Goal: Task Accomplishment & Management: Use online tool/utility

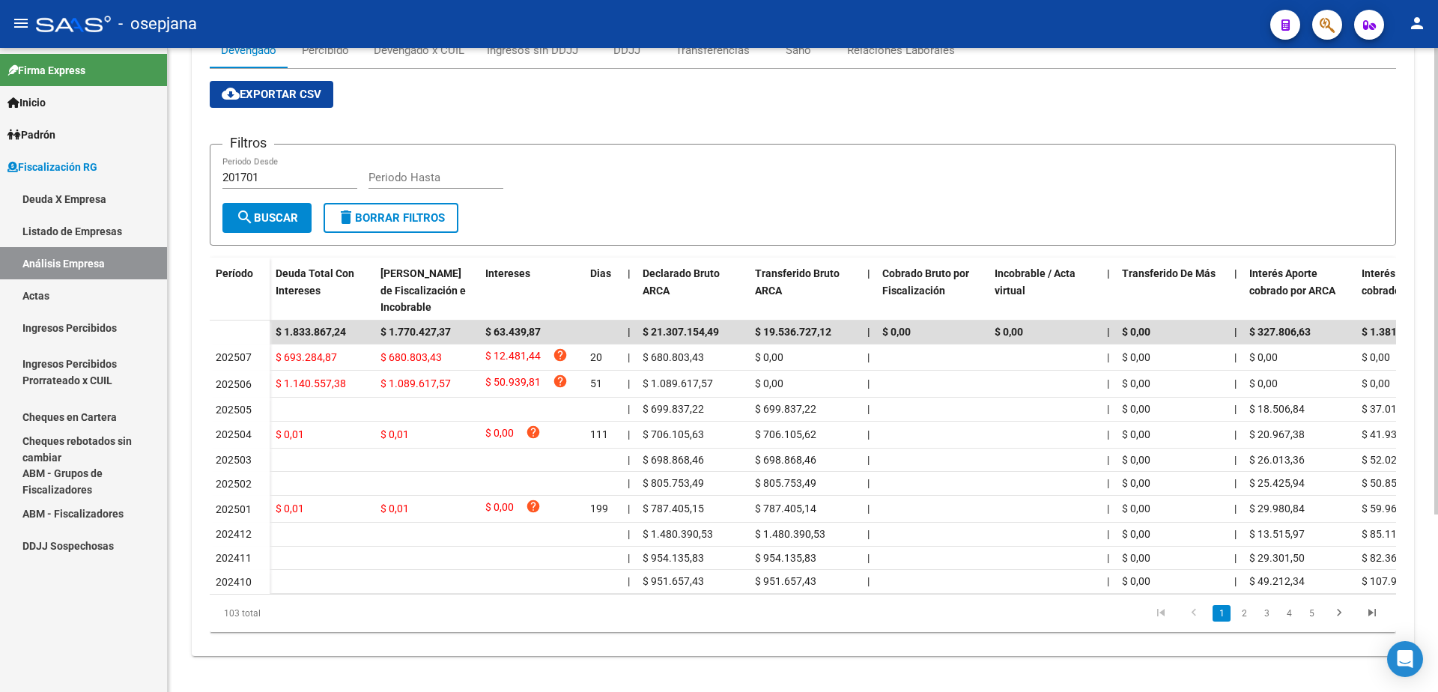
scroll to position [245, 0]
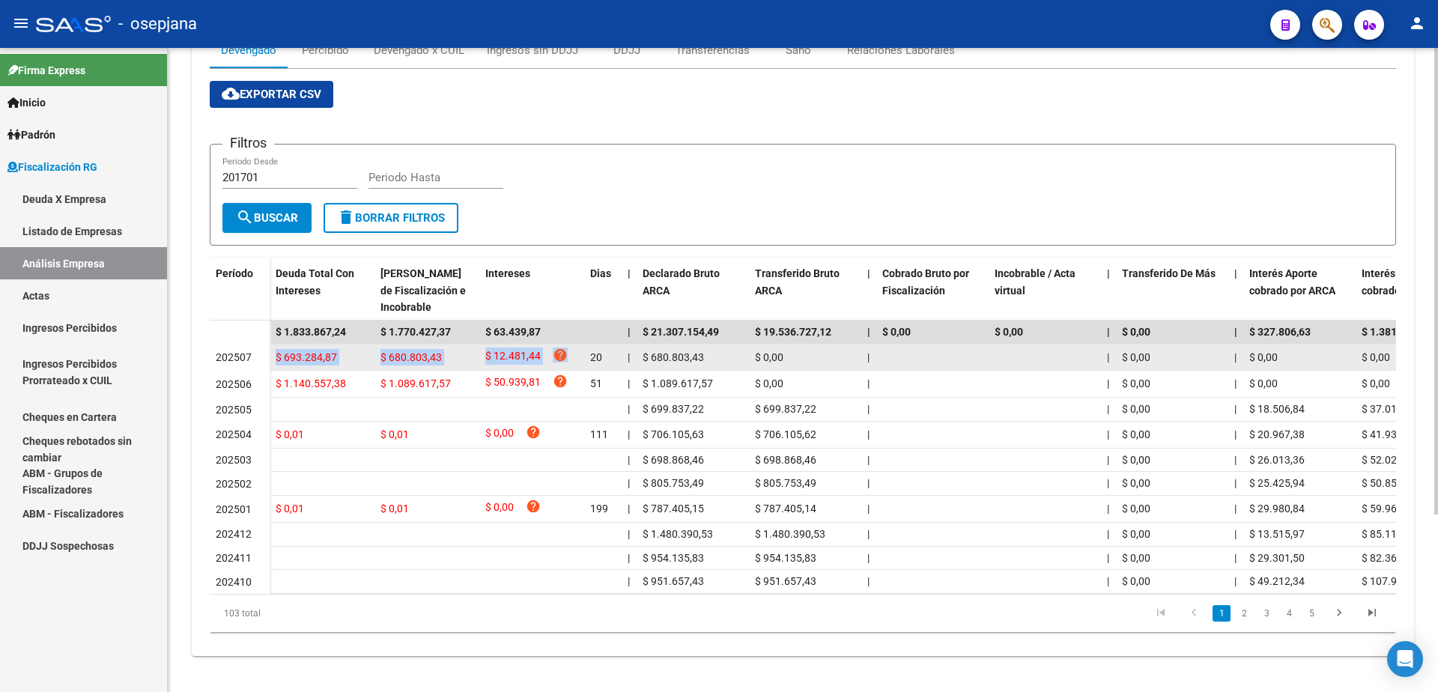
drag, startPoint x: 276, startPoint y: 345, endPoint x: 562, endPoint y: 356, distance: 286.2
click at [562, 356] on div "$ 693.284,87 $ 680.803,43 $ 12.481,44 help 20 | $ 680.803,43 $ 0,00 | | $ 0,00 …" at bounding box center [1165, 357] width 1790 height 27
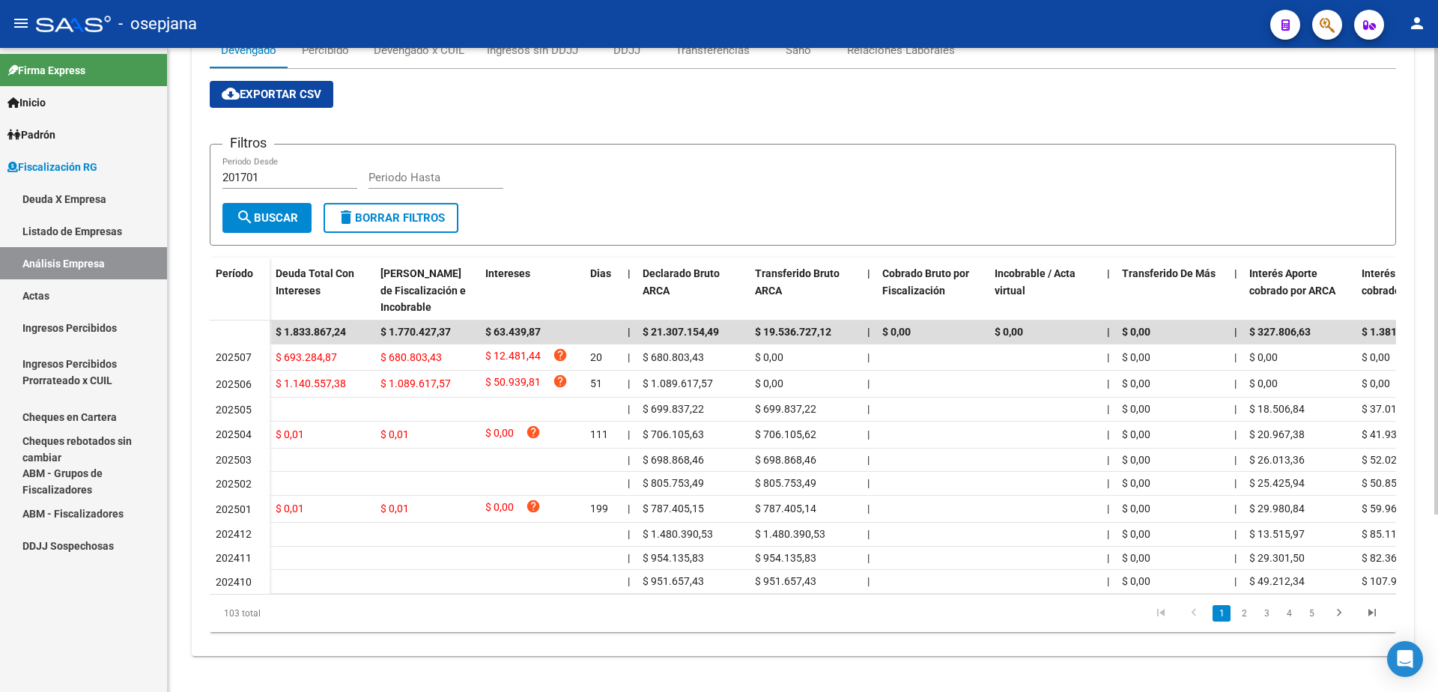
click at [613, 120] on app-list-header "Filtros 201701 Periodo Desde Periodo Hasta search Buscar delete Borrar Filtros" at bounding box center [803, 183] width 1186 height 126
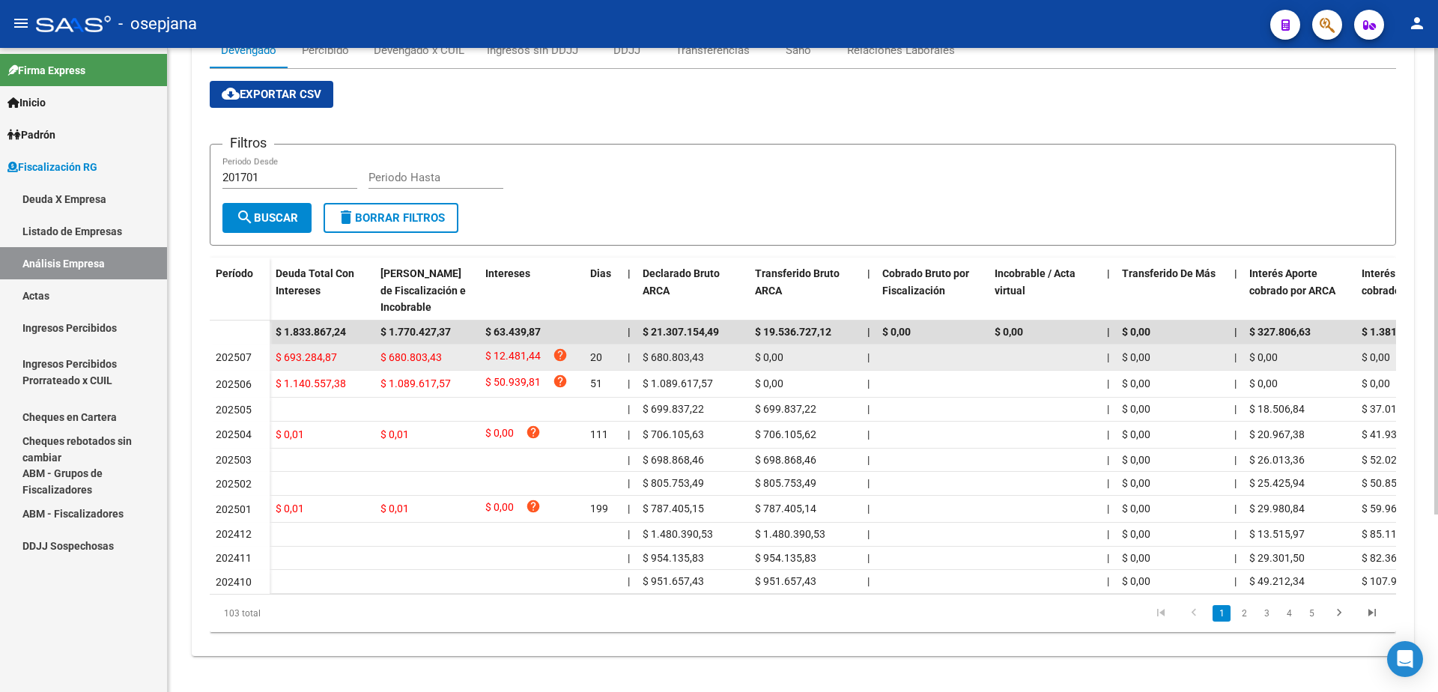
scroll to position [0, 0]
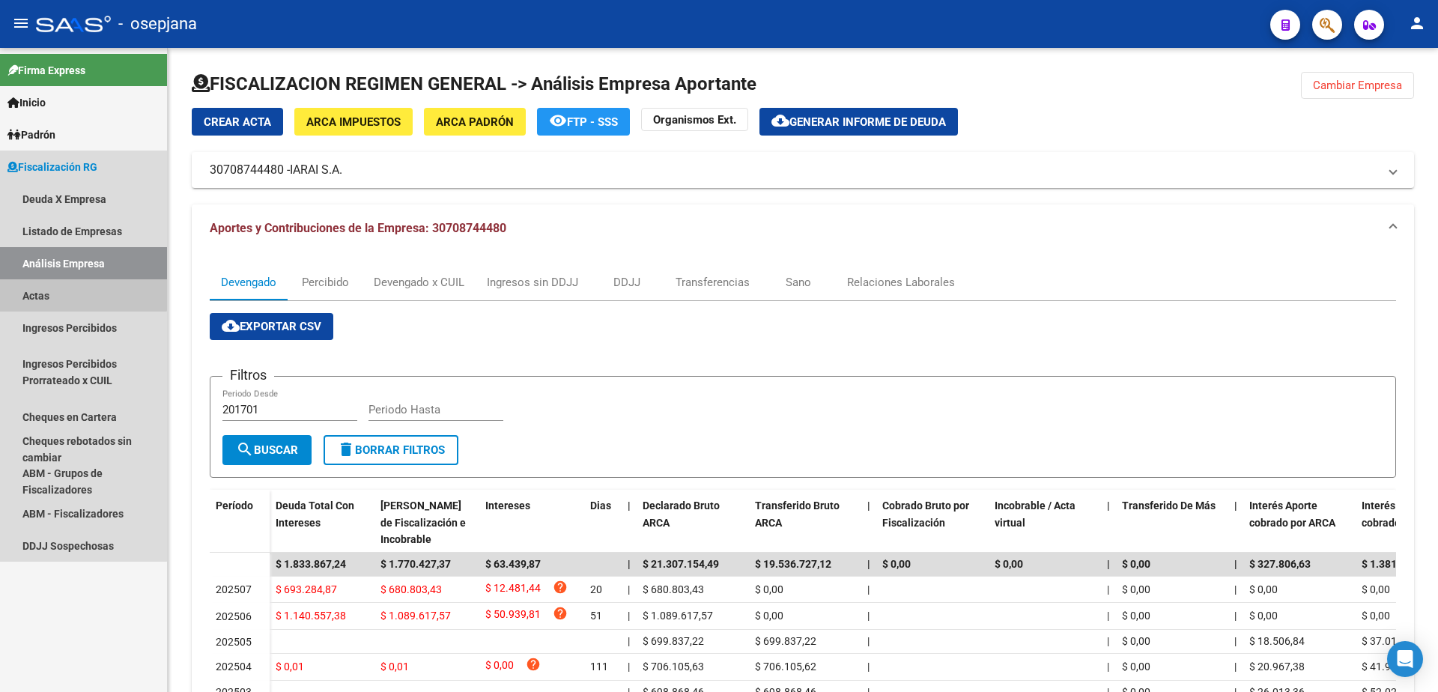
click at [55, 285] on link "Actas" at bounding box center [83, 295] width 167 height 32
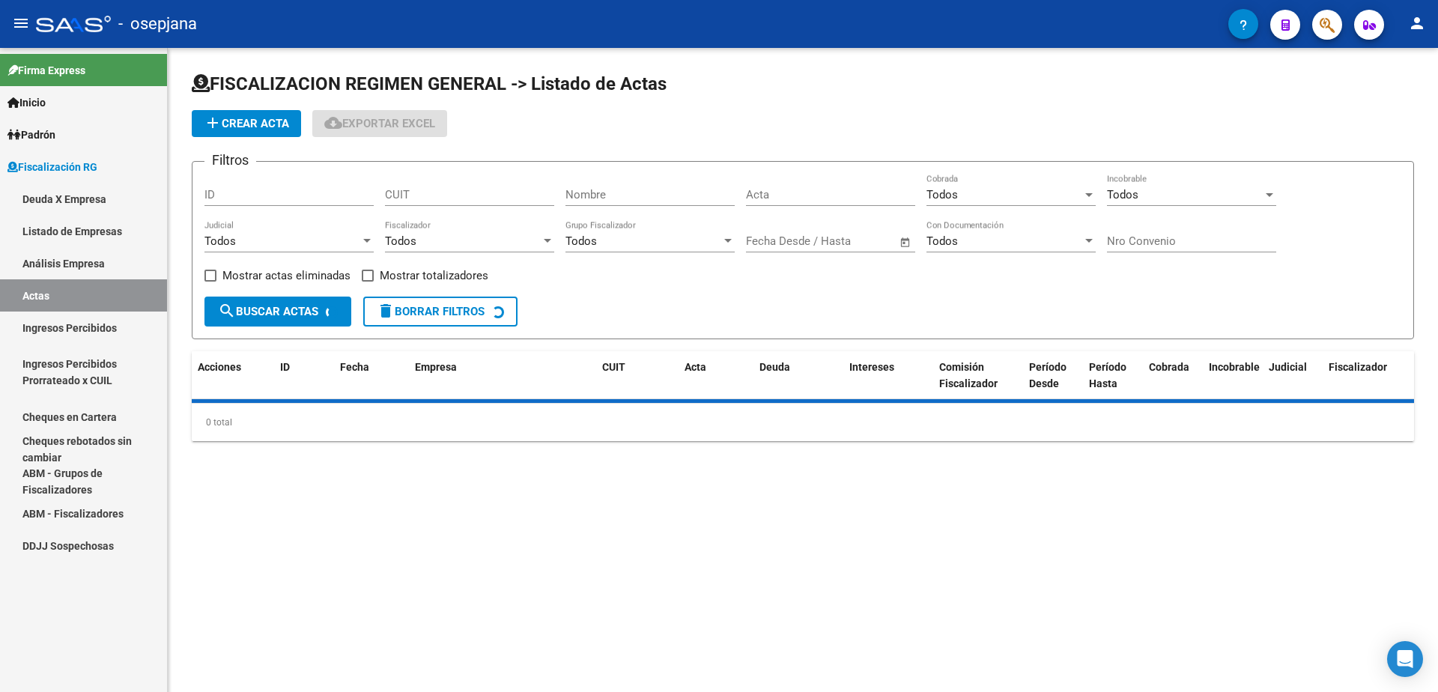
click at [76, 264] on link "Análisis Empresa" at bounding box center [83, 263] width 167 height 32
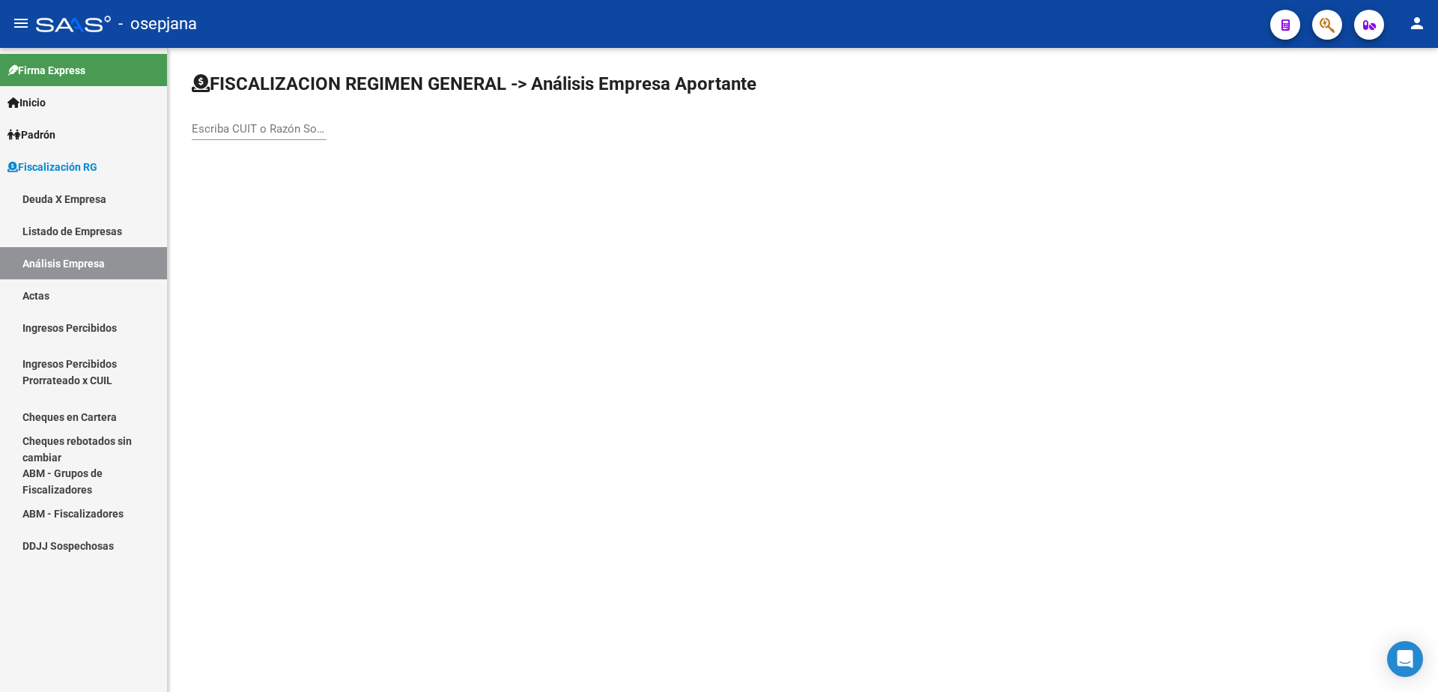
click at [290, 117] on div "Escriba CUIT o Razón Social para buscar" at bounding box center [259, 124] width 135 height 32
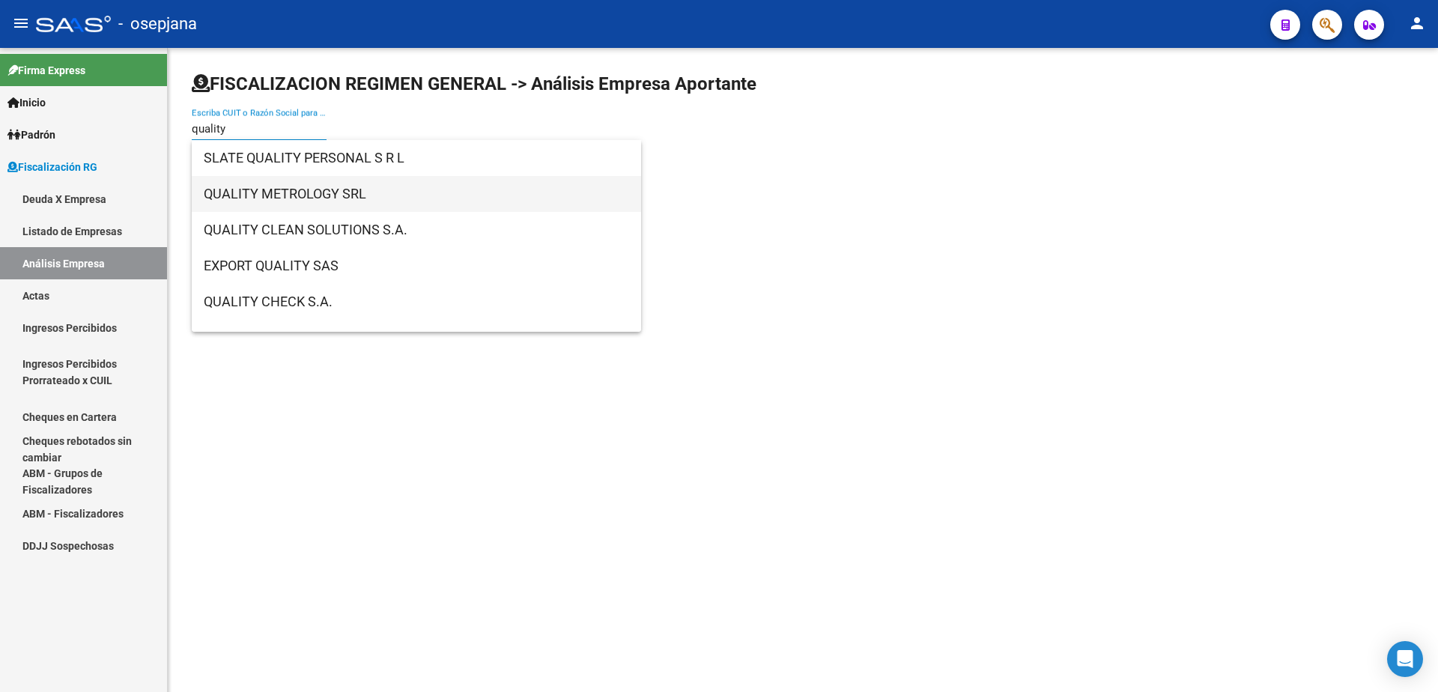
type input "quality"
click at [339, 186] on span "QUALITY METROLOGY SRL" at bounding box center [416, 194] width 425 height 36
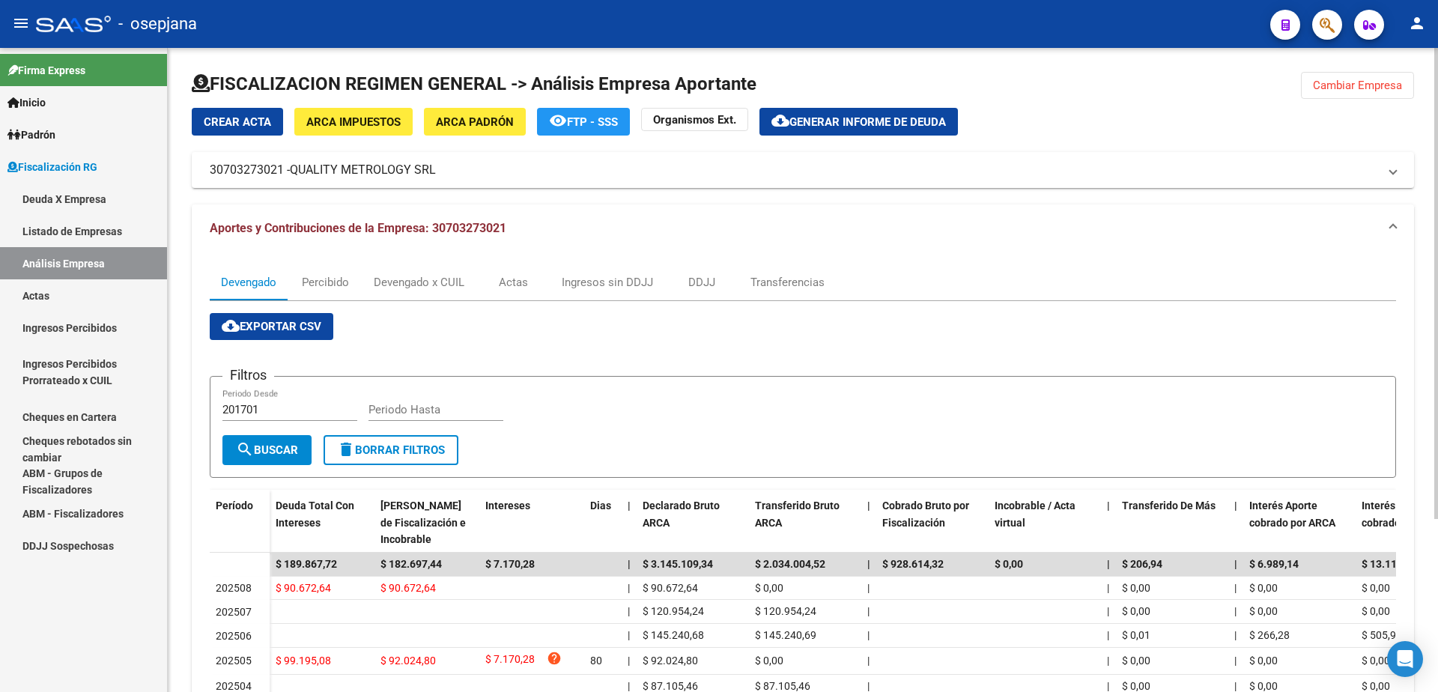
click at [847, 114] on button "cloud_download Generar informe de deuda" at bounding box center [858, 122] width 198 height 28
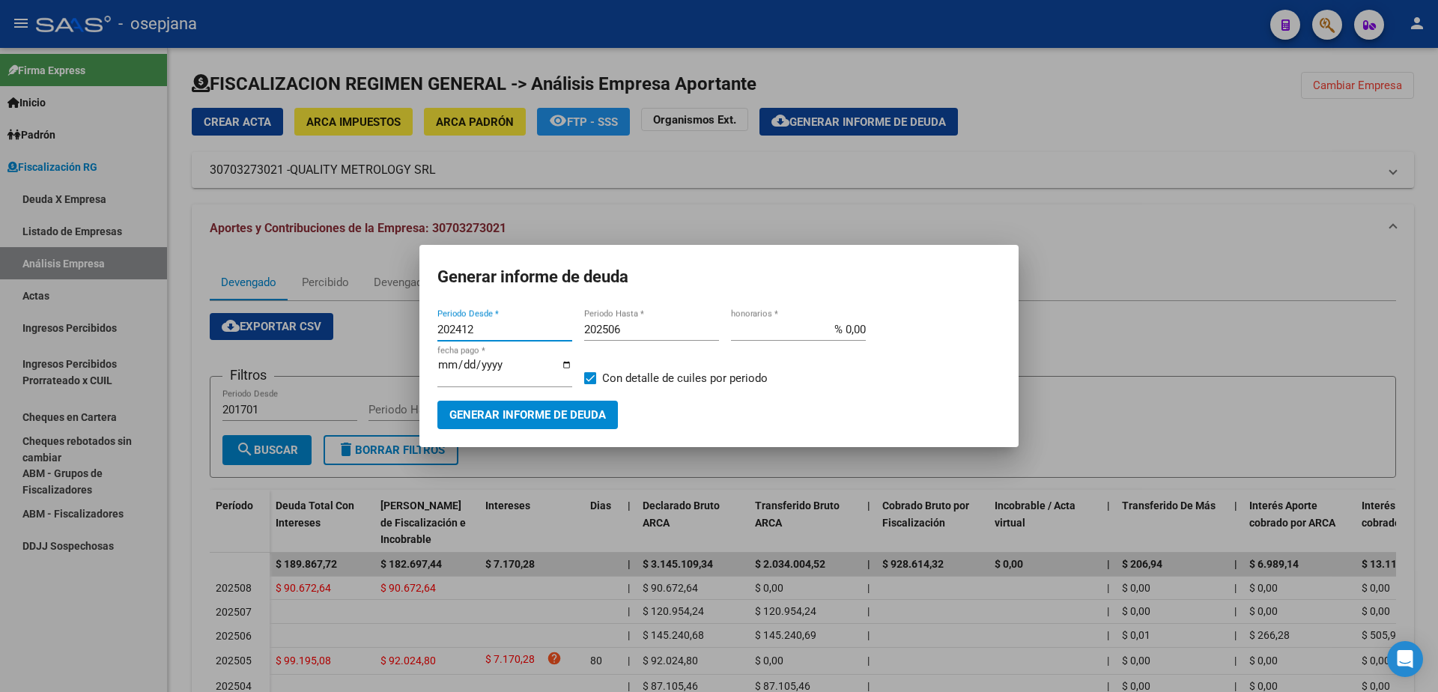
drag, startPoint x: 484, startPoint y: 334, endPoint x: 333, endPoint y: 356, distance: 152.1
click at [333, 356] on div "Generar informe de deuda 202412 Periodo Desde * 202506 Periodo Hasta * % 0,00 h…" at bounding box center [719, 346] width 1438 height 692
type input "202505"
click at [648, 336] on input "202506" at bounding box center [651, 329] width 135 height 13
type input "202505"
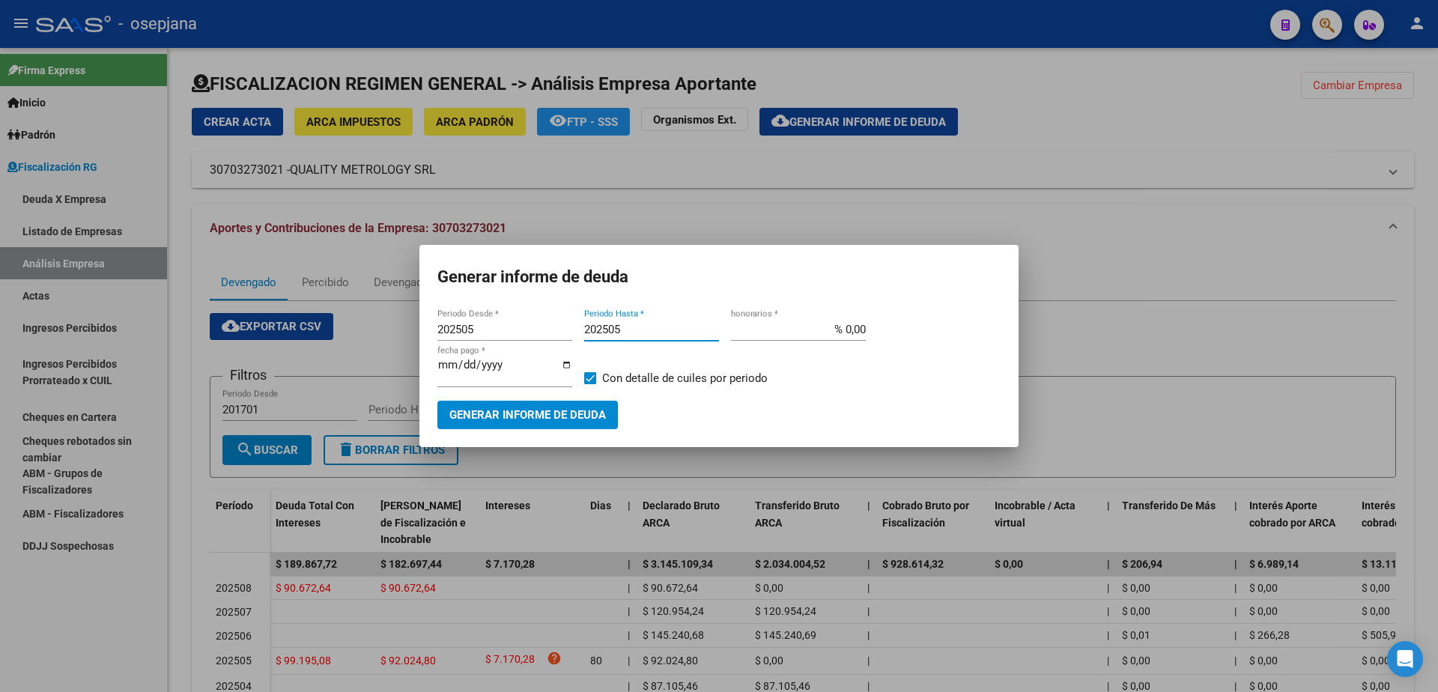
click at [846, 332] on input "% 0,00" at bounding box center [798, 329] width 135 height 13
type input "% 10,00"
click at [460, 368] on input "[DATE]" at bounding box center [504, 371] width 135 height 24
type input "[DATE]"
click at [604, 380] on span "Con detalle de cuiles por periodo" at bounding box center [684, 378] width 165 height 18
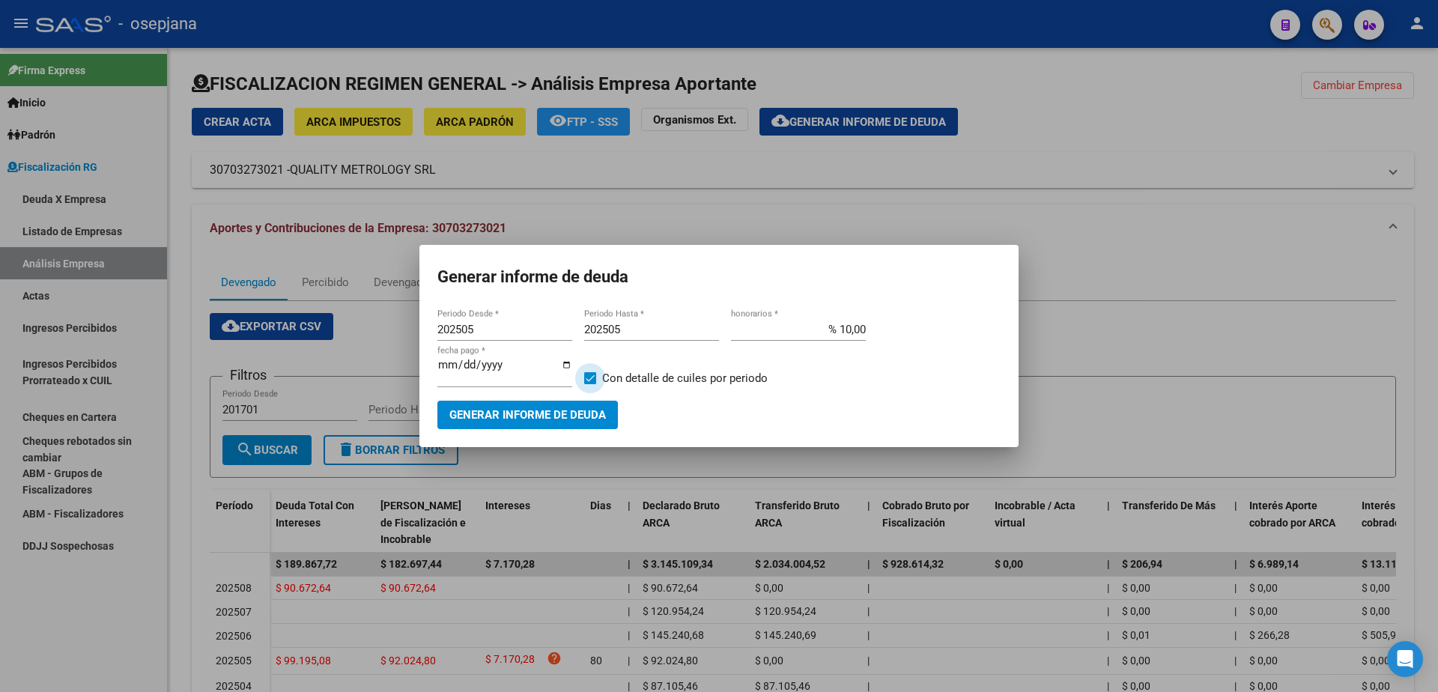
click at [590, 384] on input "Con detalle de cuiles por periodo" at bounding box center [589, 384] width 1 height 1
checkbox input "false"
click at [577, 409] on span "Generar informe de deuda" at bounding box center [527, 415] width 157 height 13
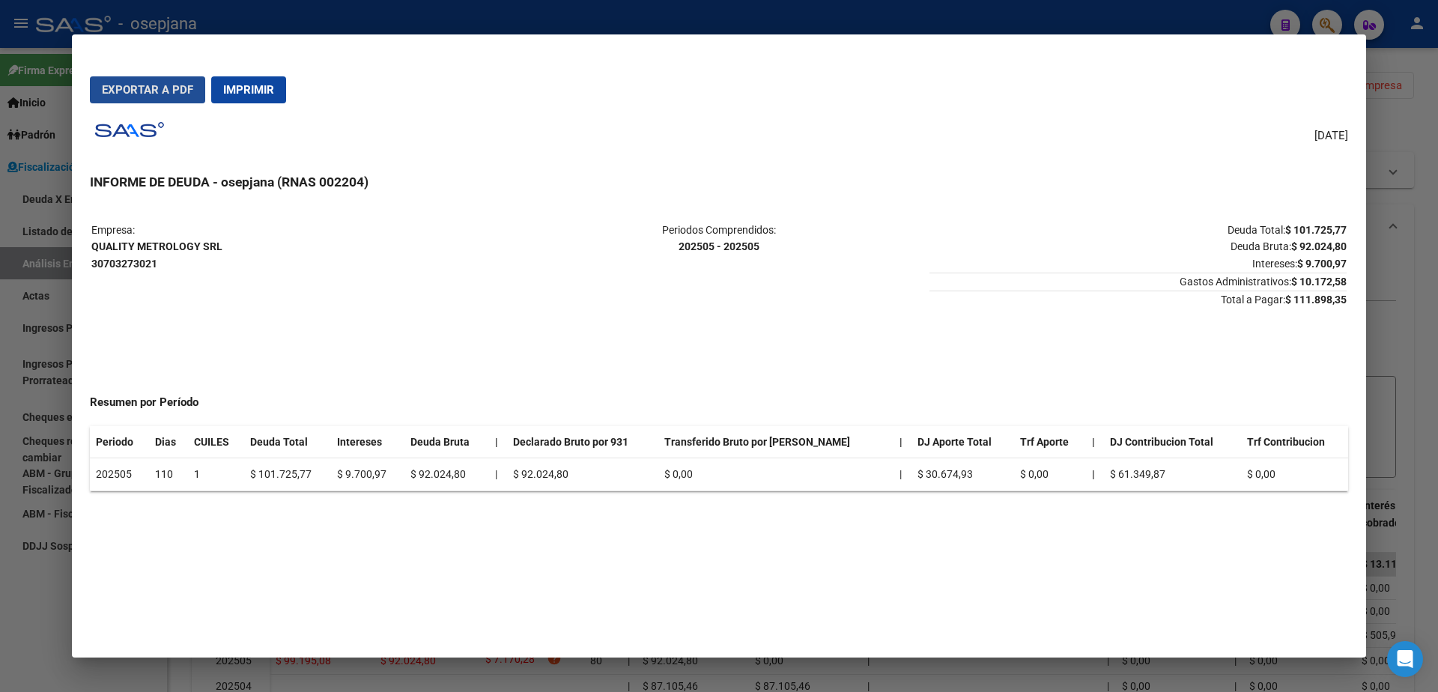
click at [159, 91] on span "Exportar a PDF" at bounding box center [147, 89] width 91 height 13
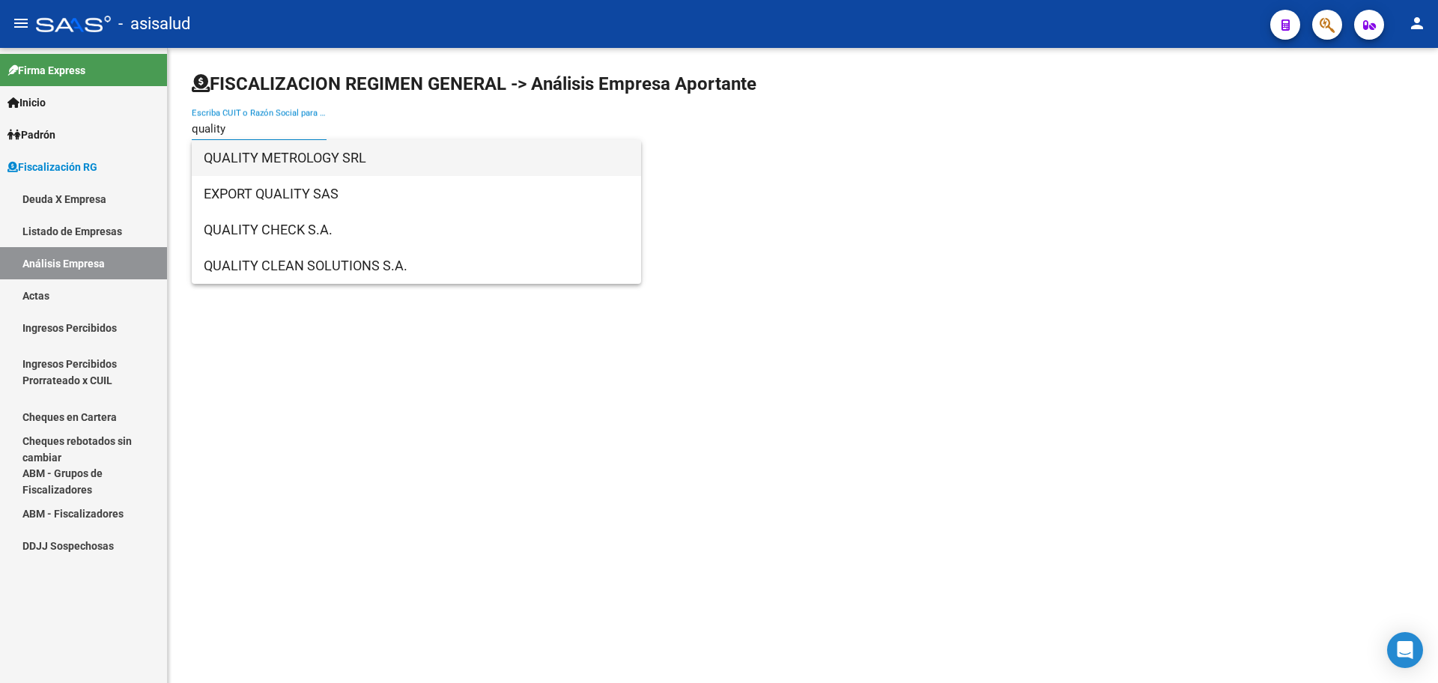
type input "quality"
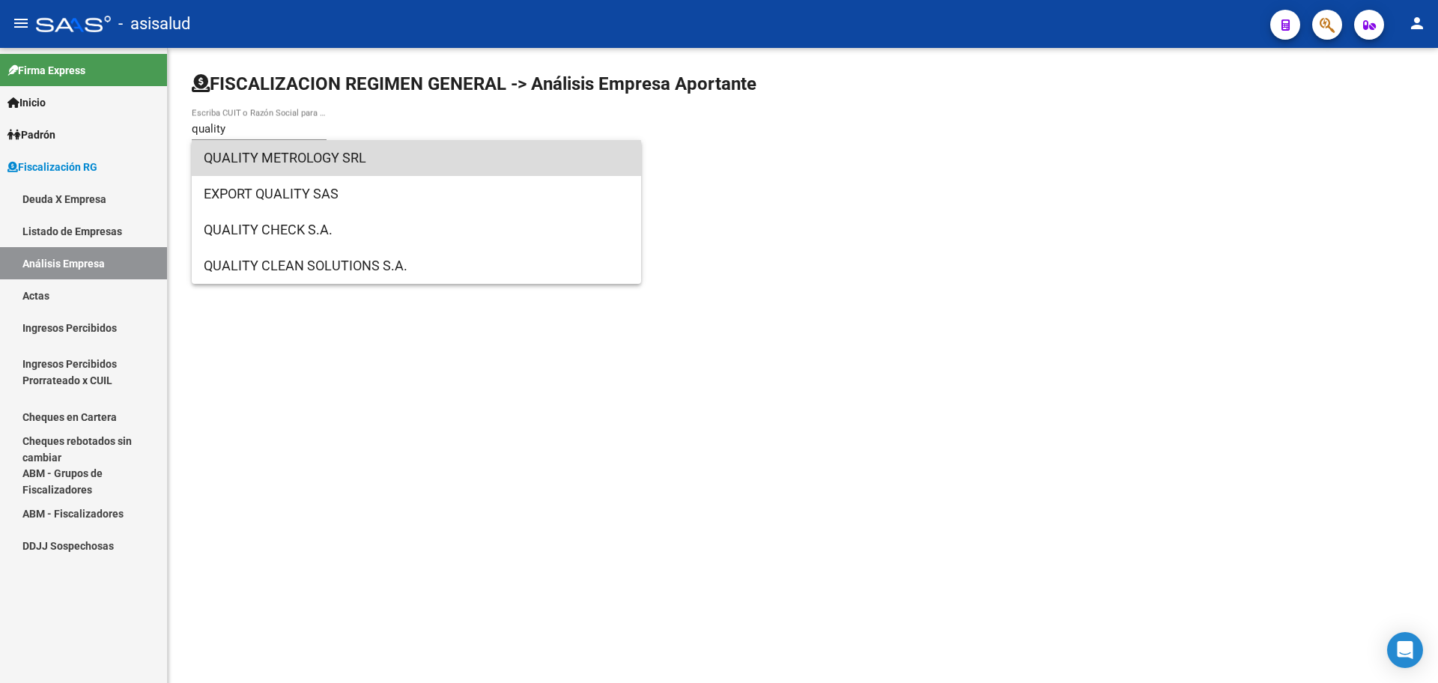
click at [317, 163] on span "QUALITY METROLOGY SRL" at bounding box center [416, 158] width 425 height 36
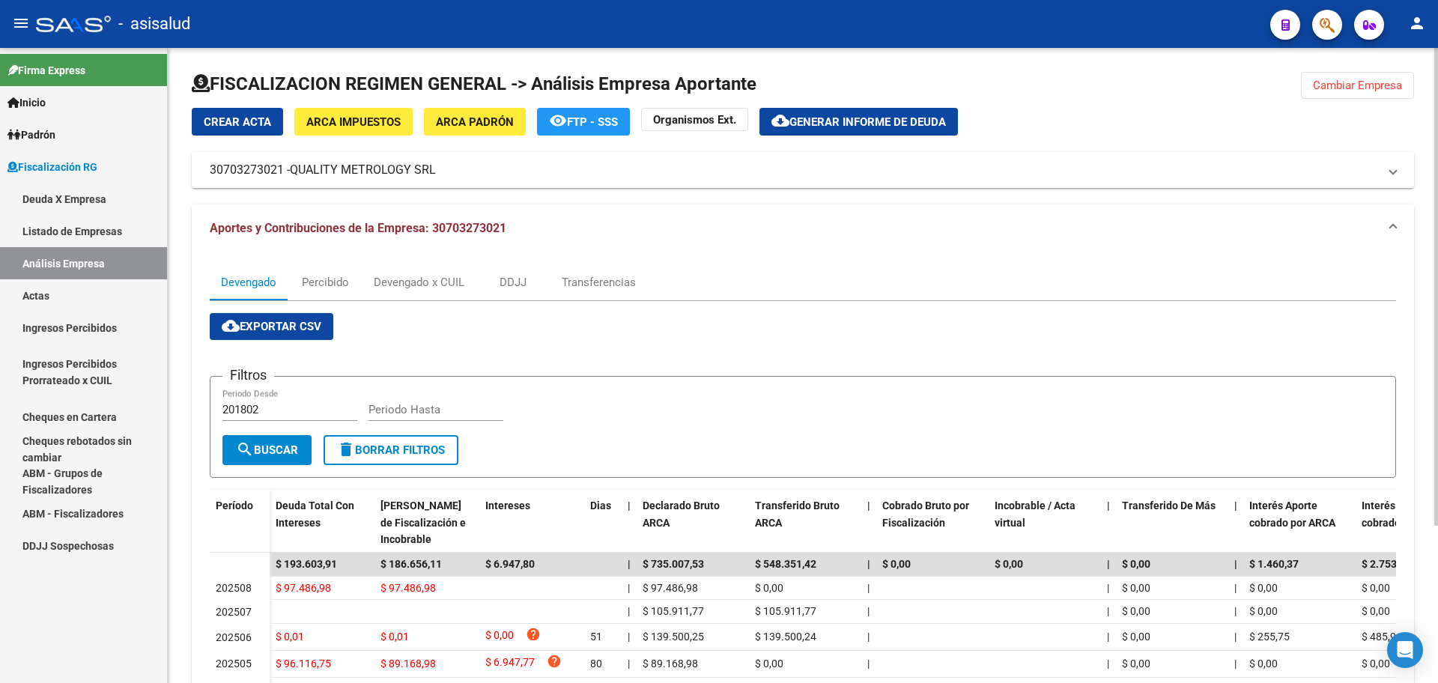
scroll to position [75, 0]
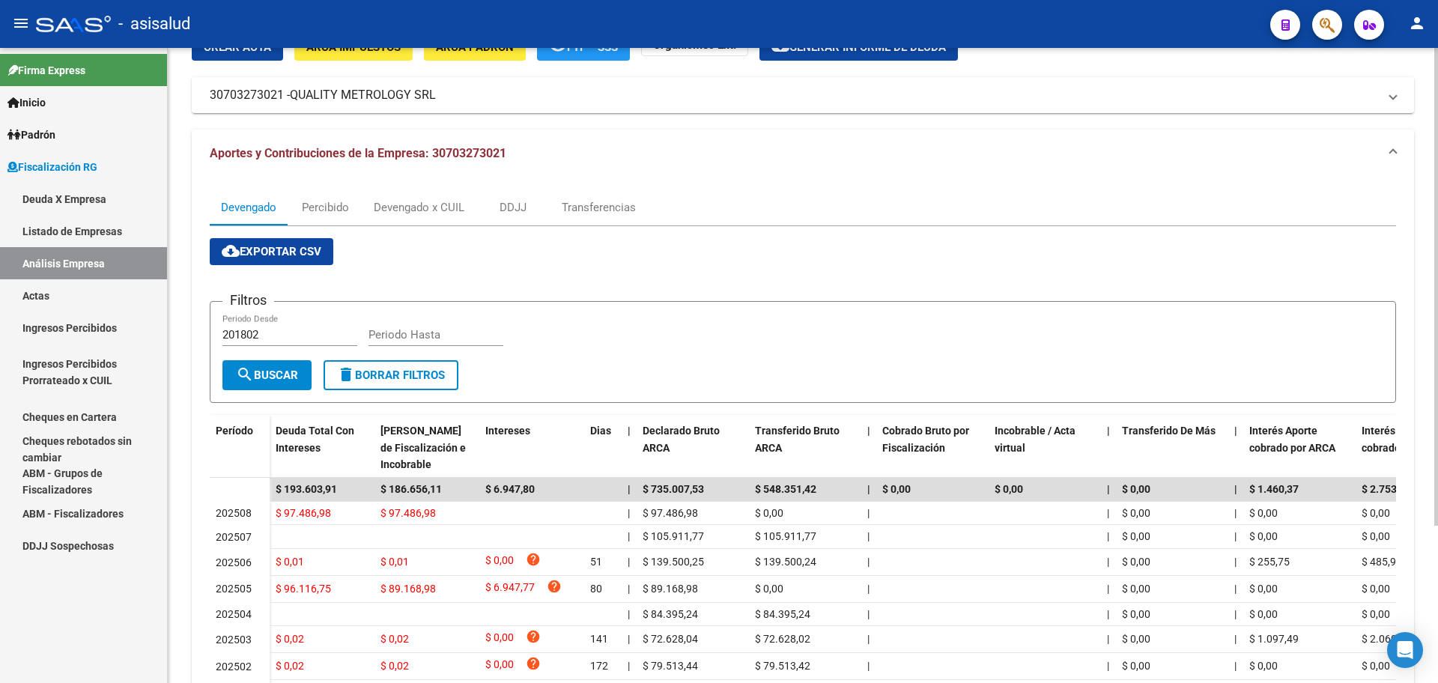
click at [875, 54] on span "Generar informe de deuda" at bounding box center [867, 46] width 157 height 13
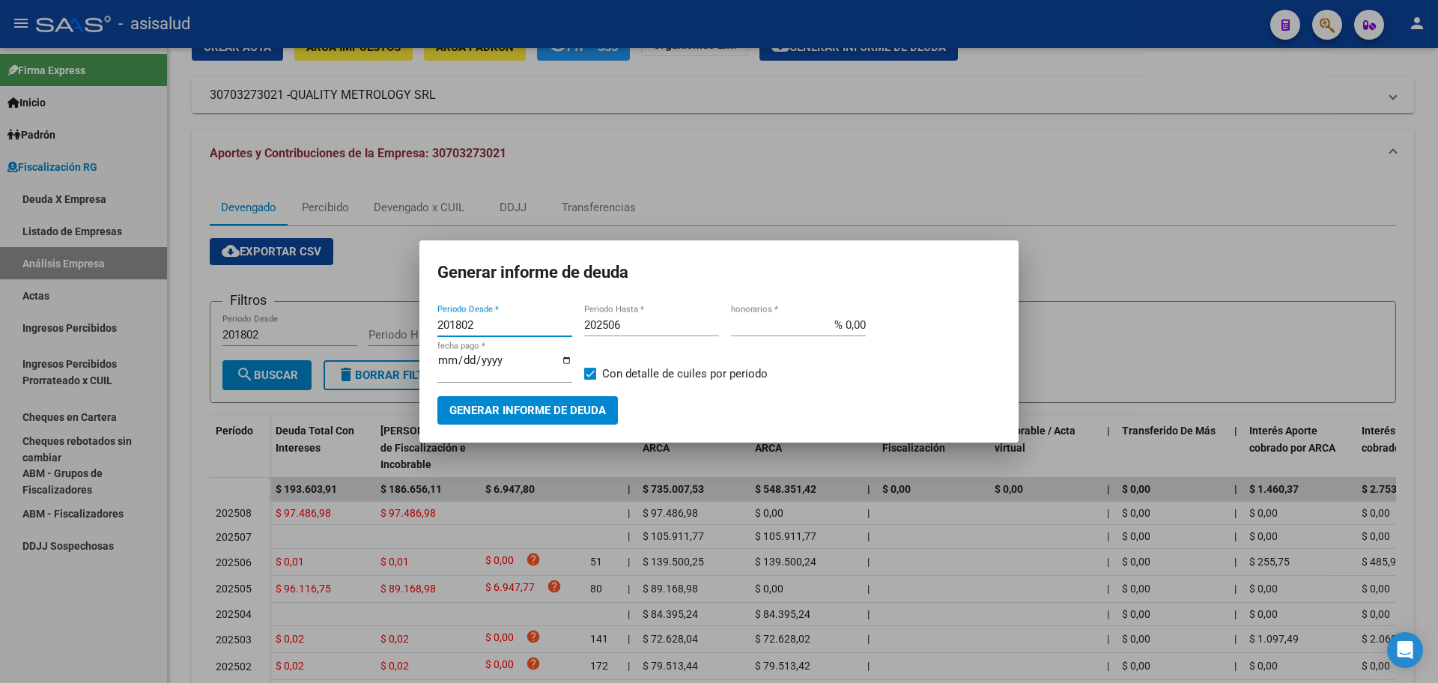
drag, startPoint x: 447, startPoint y: 329, endPoint x: 368, endPoint y: 329, distance: 78.6
click at [368, 329] on div "Generar informe de deuda 201802 Periodo Desde * 202506 Periodo Hasta * % 0,00 h…" at bounding box center [719, 341] width 1438 height 683
type input "202505"
click at [638, 330] on input "202506" at bounding box center [651, 324] width 135 height 13
type input "202505"
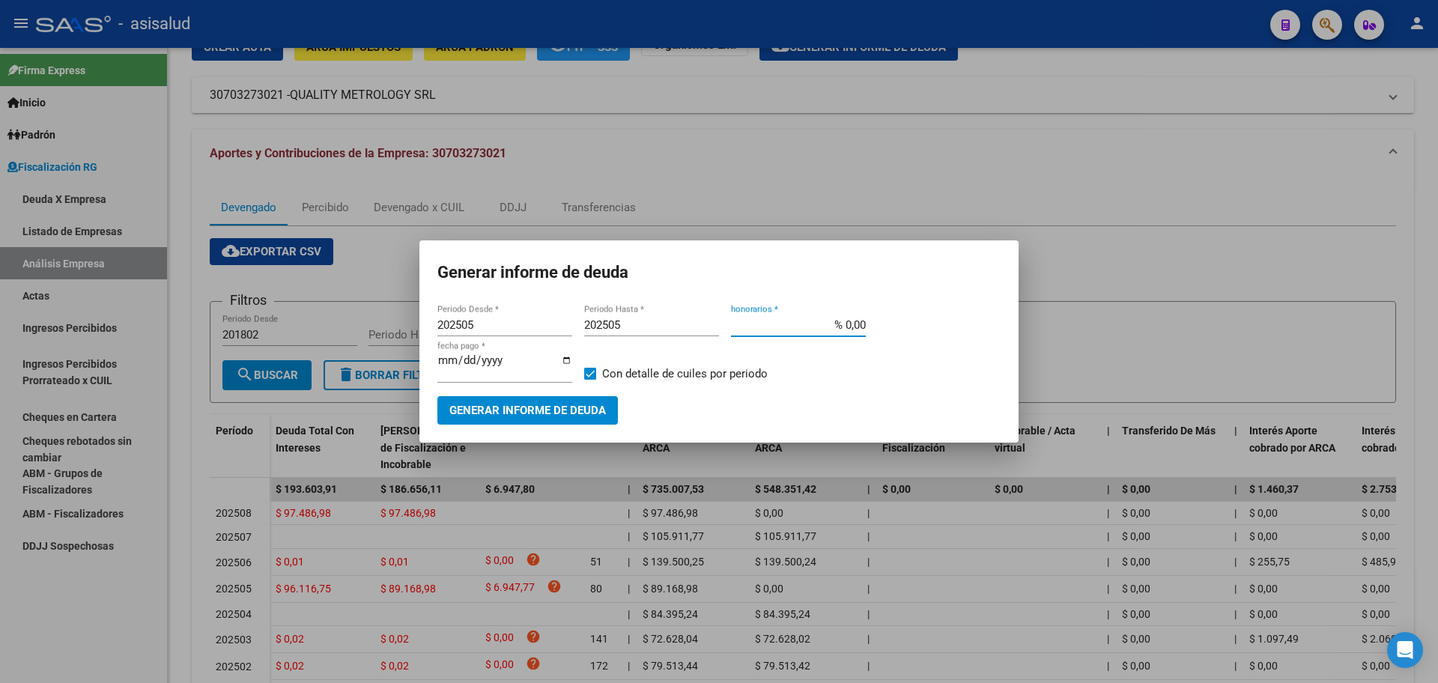
click at [845, 324] on input "% 0,00" at bounding box center [798, 324] width 135 height 13
type input "% 10,00"
click at [459, 365] on input "[DATE]" at bounding box center [504, 366] width 135 height 24
type input "[DATE]"
click at [592, 368] on span at bounding box center [590, 374] width 12 height 12
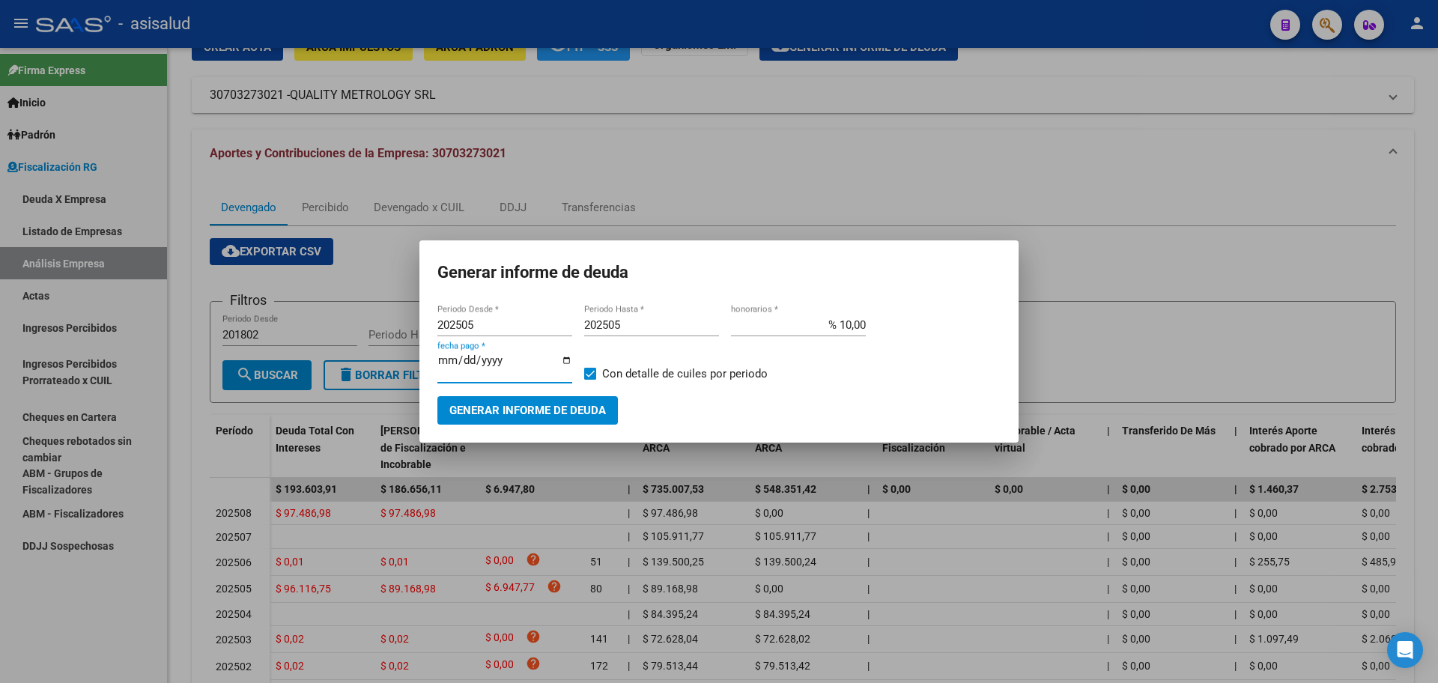
click at [590, 380] on input "Con detalle de cuiles por periodo" at bounding box center [589, 380] width 1 height 1
checkbox input "false"
click at [550, 404] on span "Generar informe de deuda" at bounding box center [527, 410] width 157 height 13
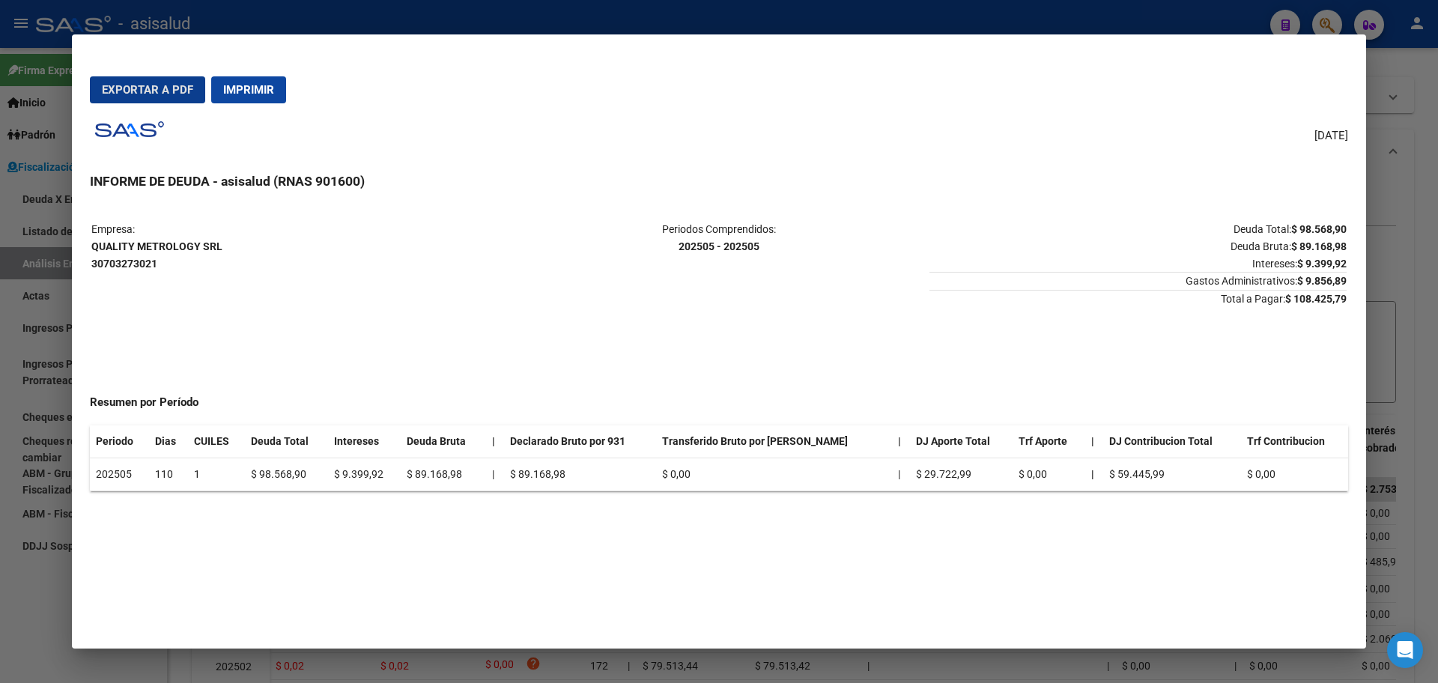
click at [141, 85] on span "Exportar a PDF" at bounding box center [147, 89] width 91 height 13
